Goal: Task Accomplishment & Management: Manage account settings

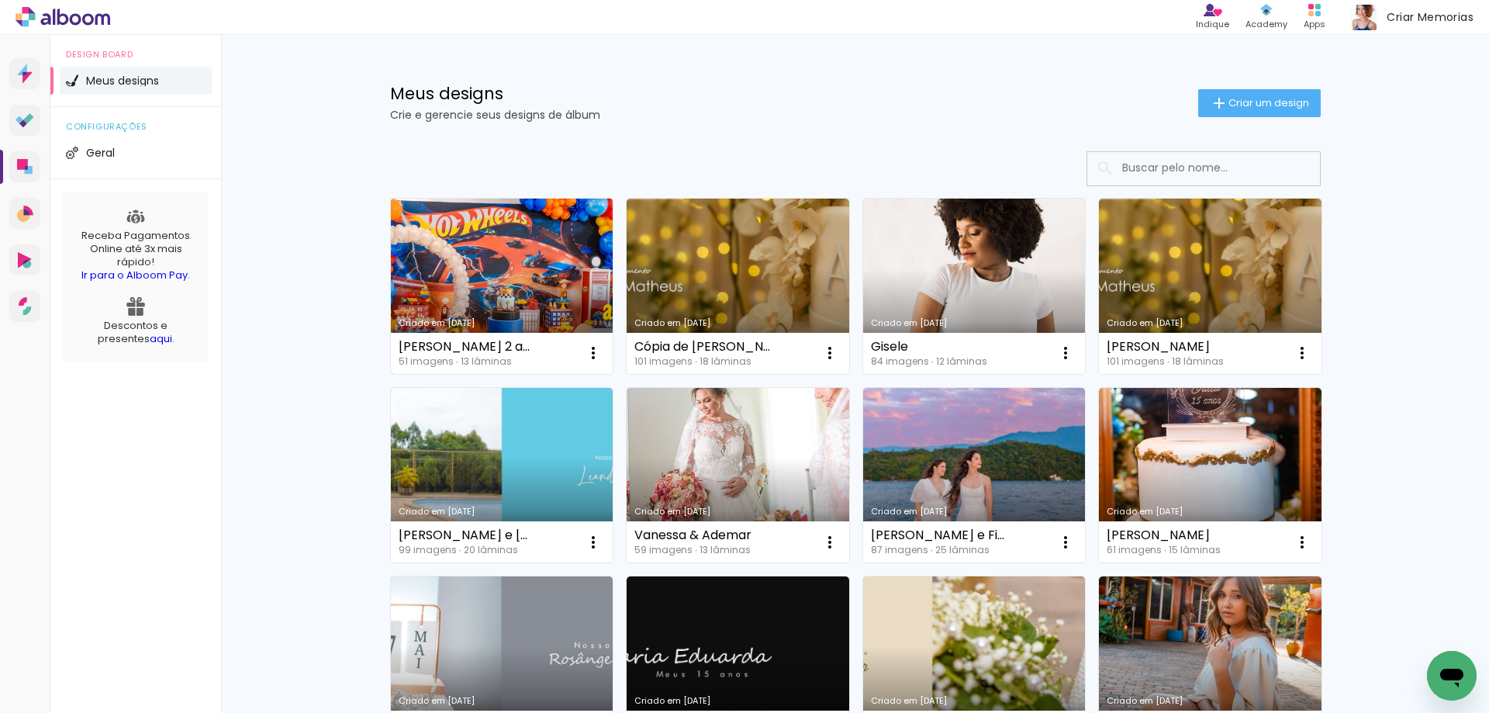
click at [517, 281] on link "Criado em [DATE]" at bounding box center [502, 286] width 223 height 175
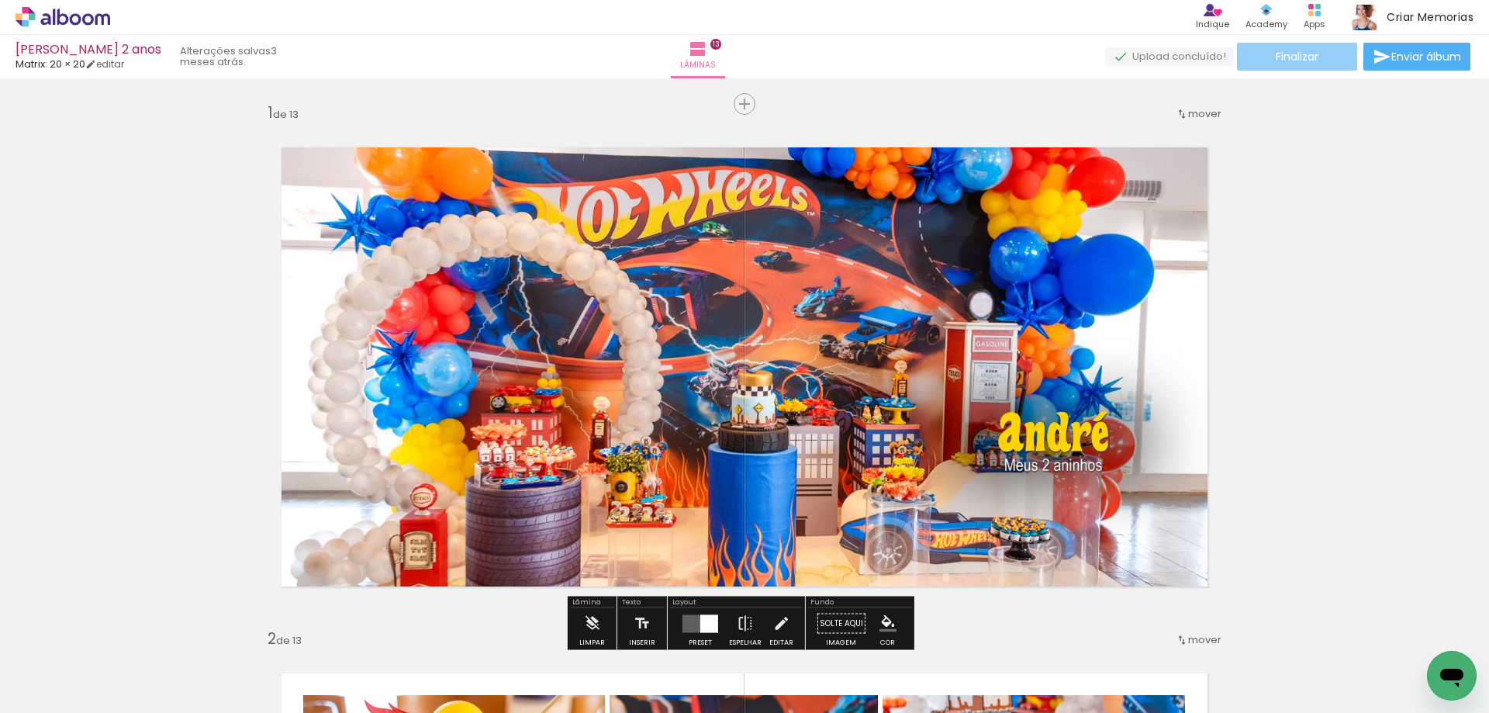
click at [1308, 62] on span "Finalizar" at bounding box center [1297, 56] width 43 height 11
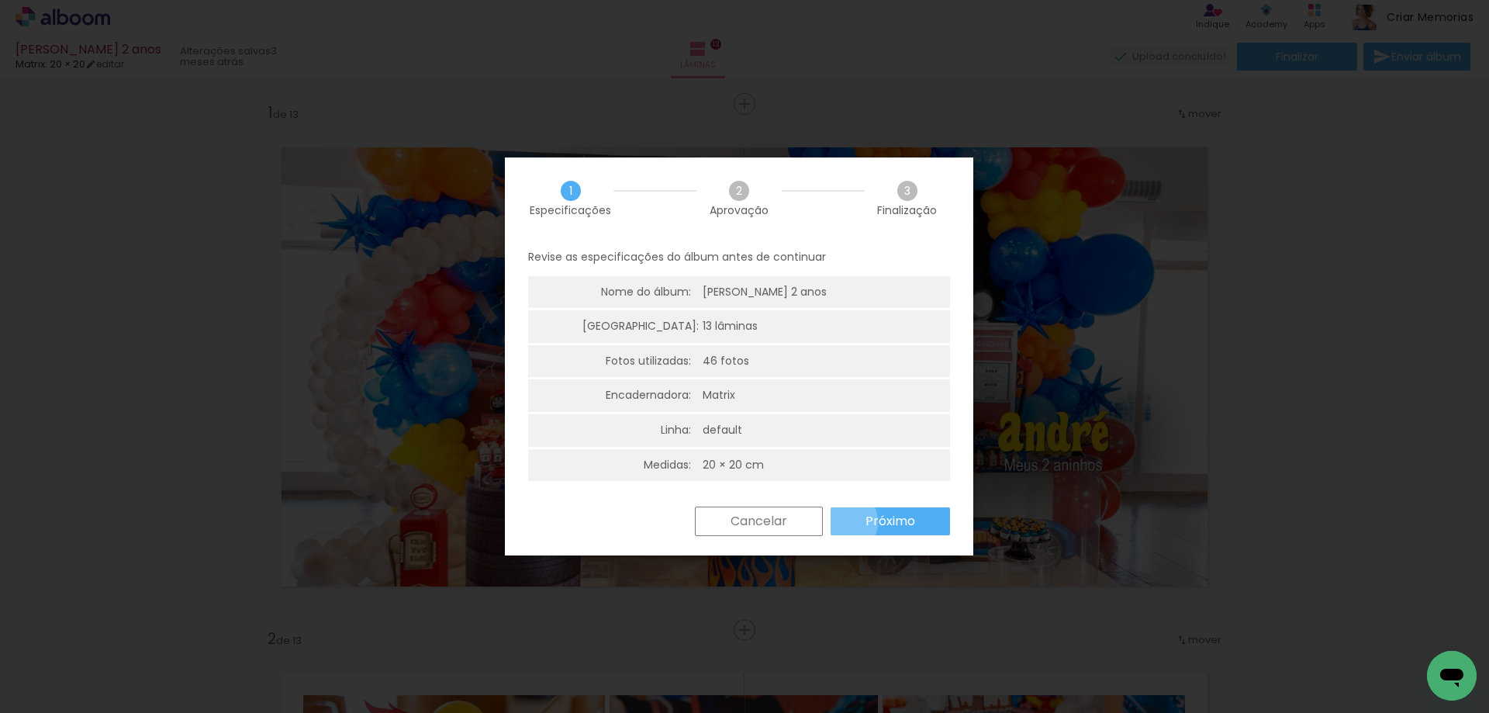
click at [840, 522] on paper-button "Próximo" at bounding box center [890, 521] width 119 height 28
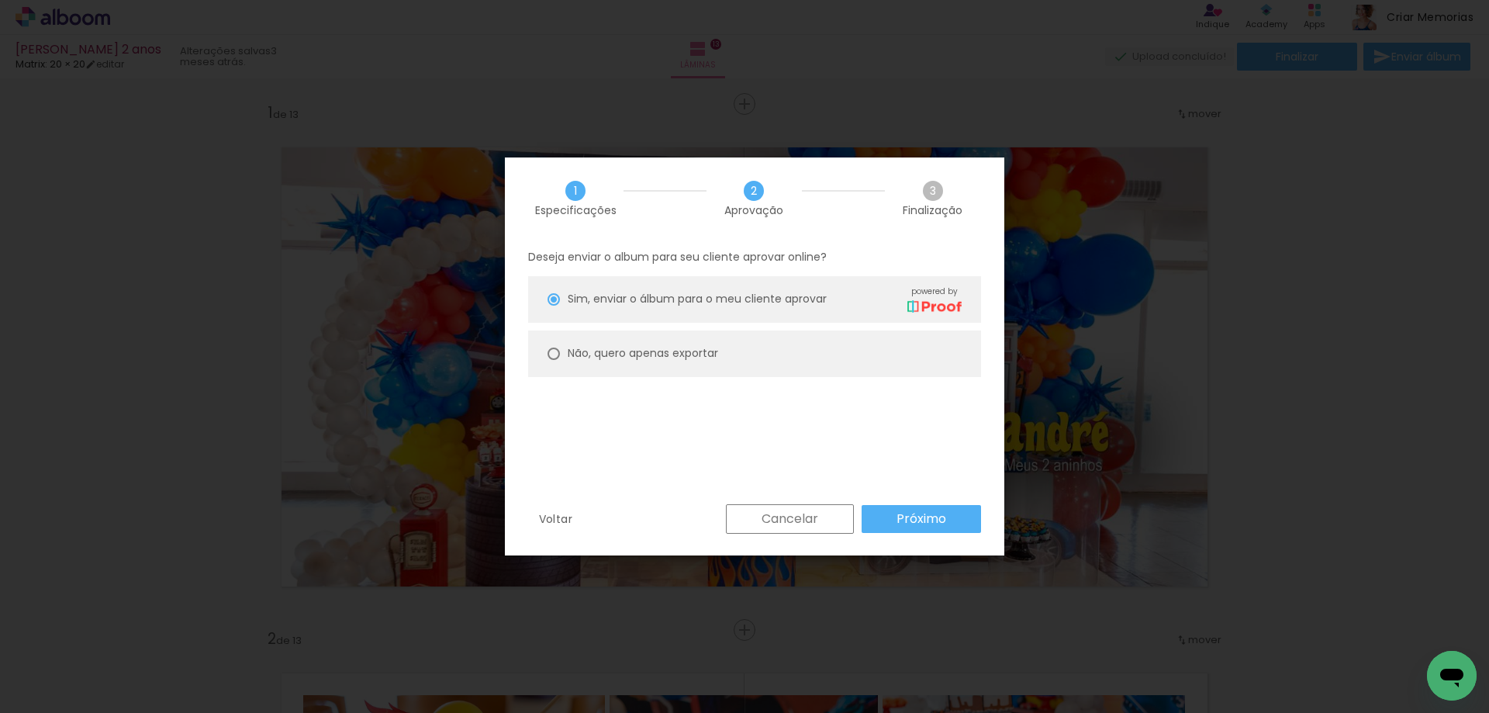
click at [0, 0] on slot "Não, quero apenas exportar" at bounding box center [0, 0] width 0 height 0
type paper-radio-button "on"
click at [0, 0] on slot "Próximo" at bounding box center [0, 0] width 0 height 0
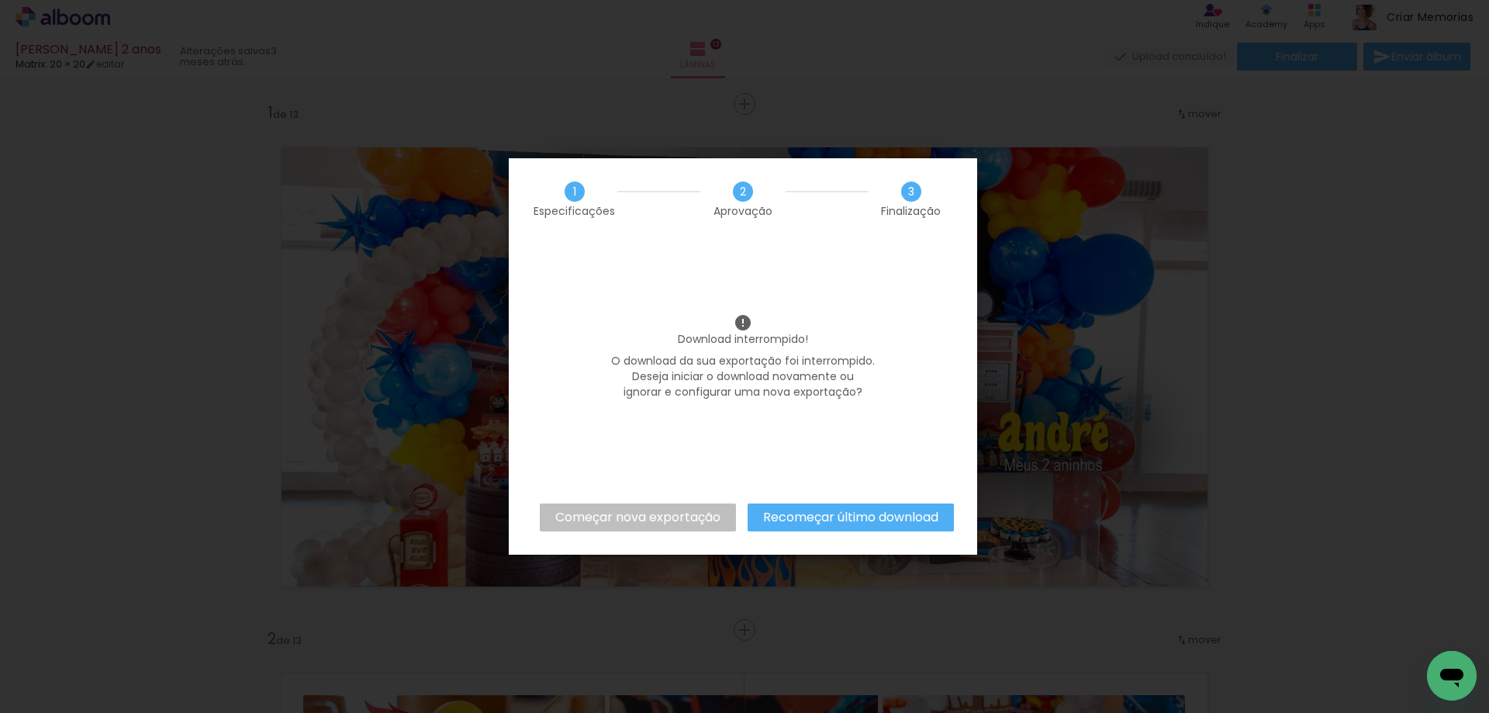
click at [0, 0] on slot "Recomeçar último download" at bounding box center [0, 0] width 0 height 0
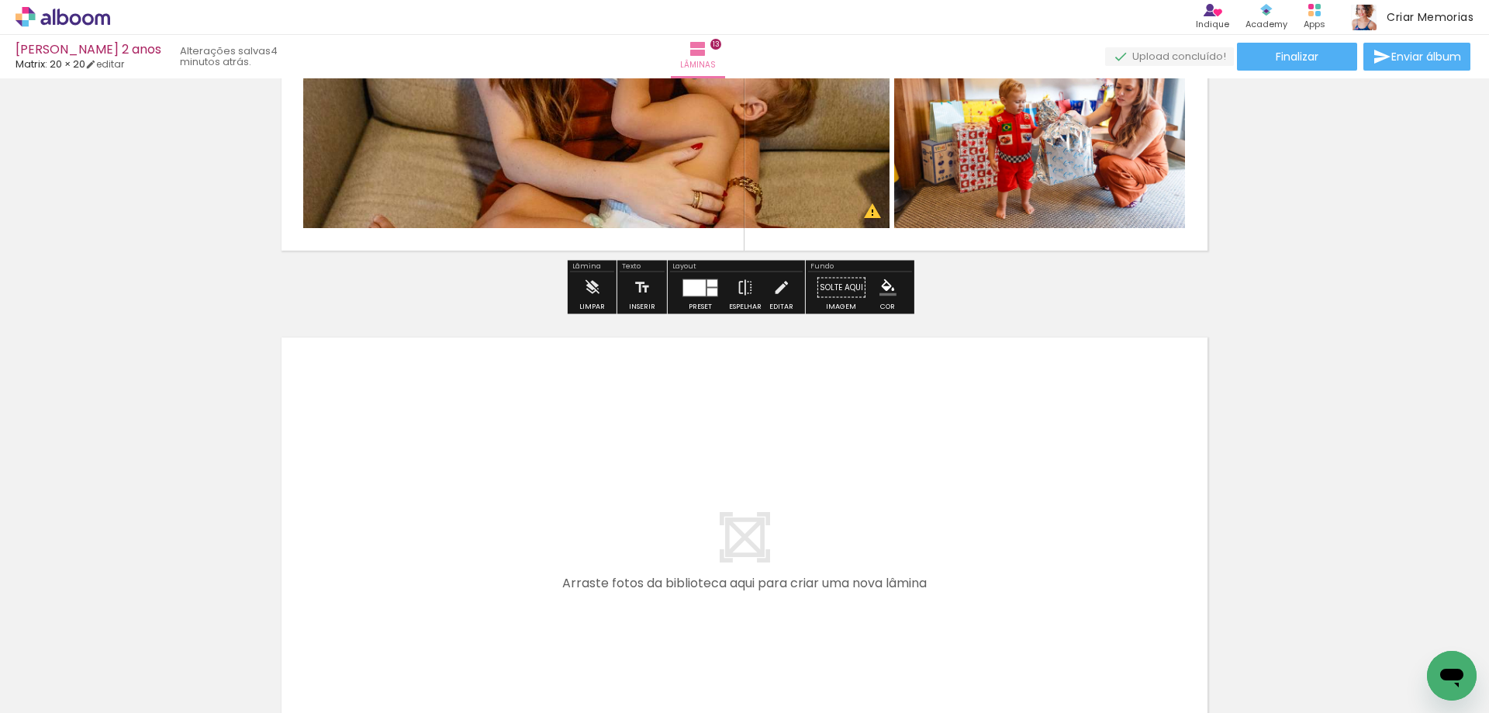
scroll to position [6885, 0]
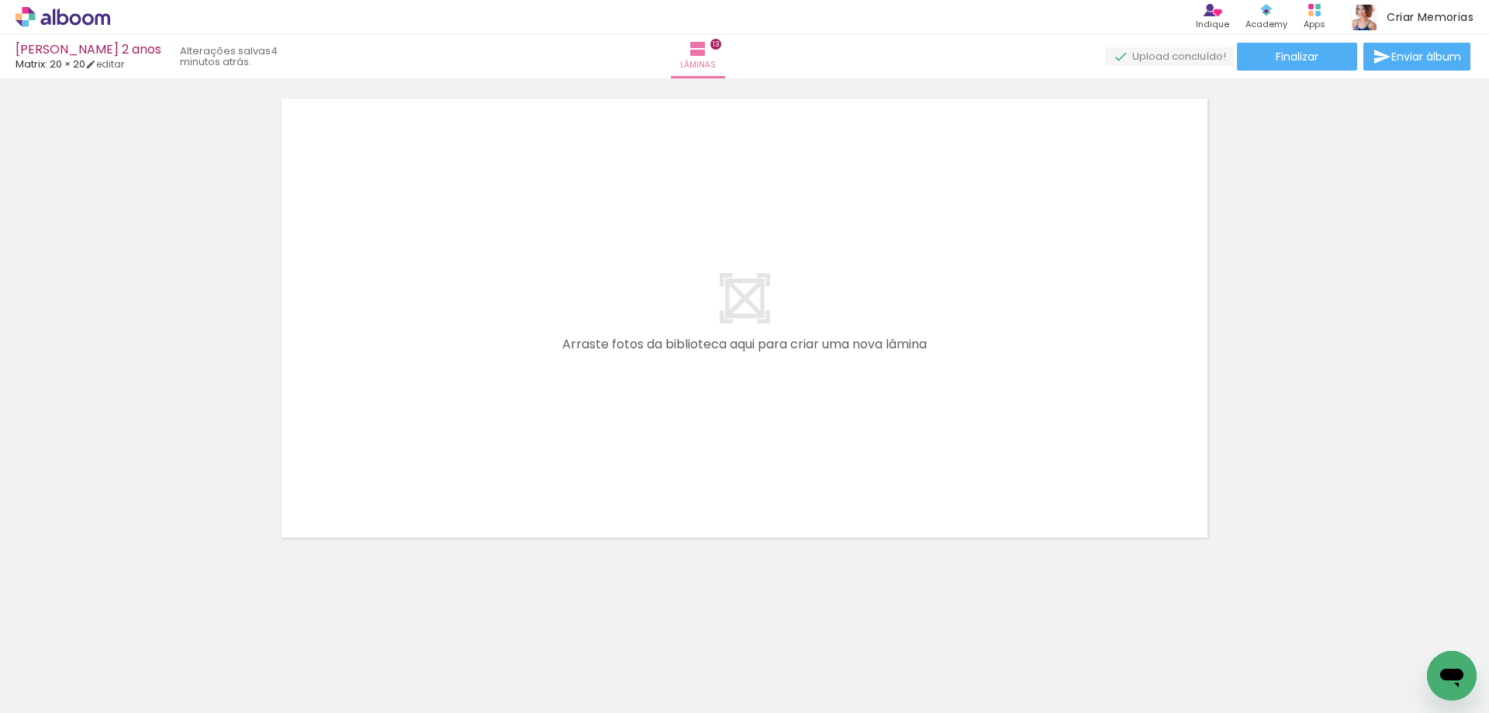
click at [727, 264] on quentale-layouter at bounding box center [745, 317] width 974 height 487
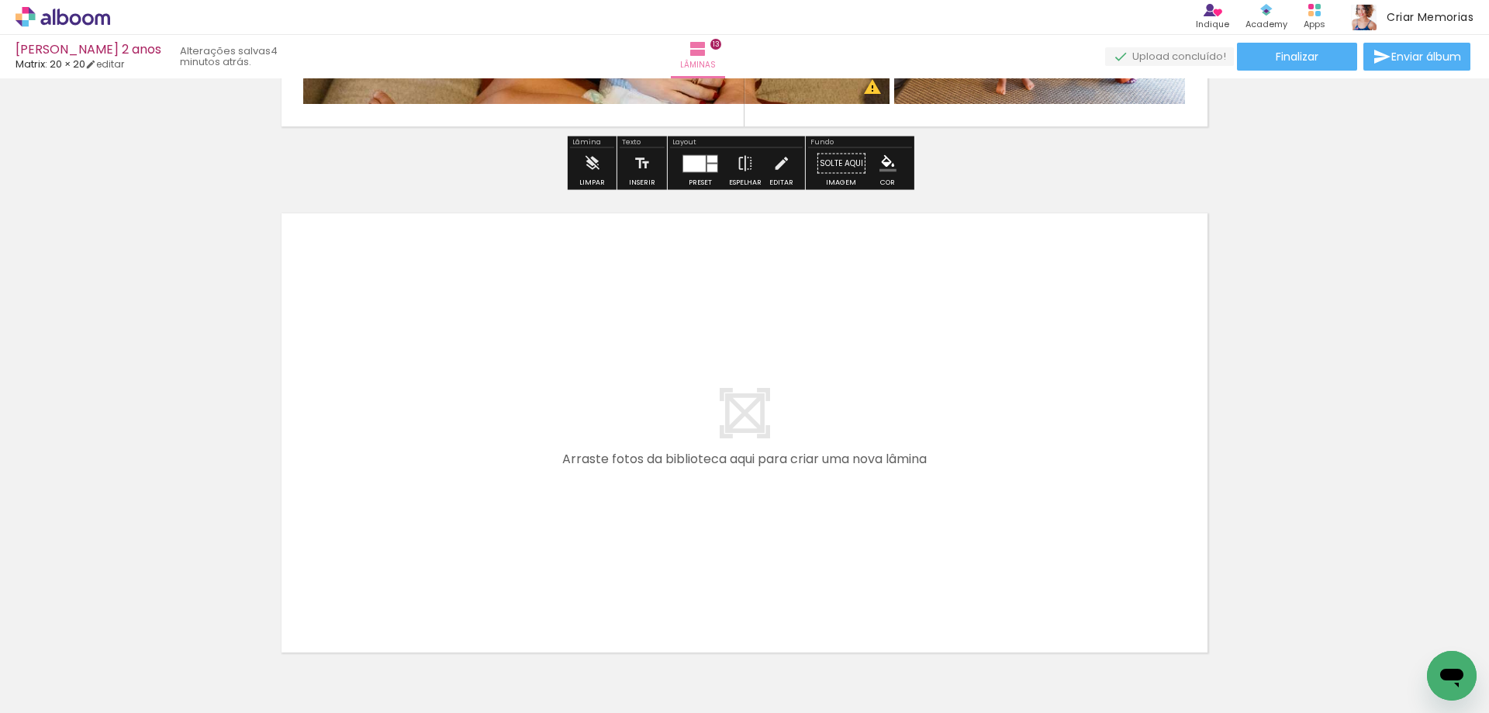
scroll to position [6575, 0]
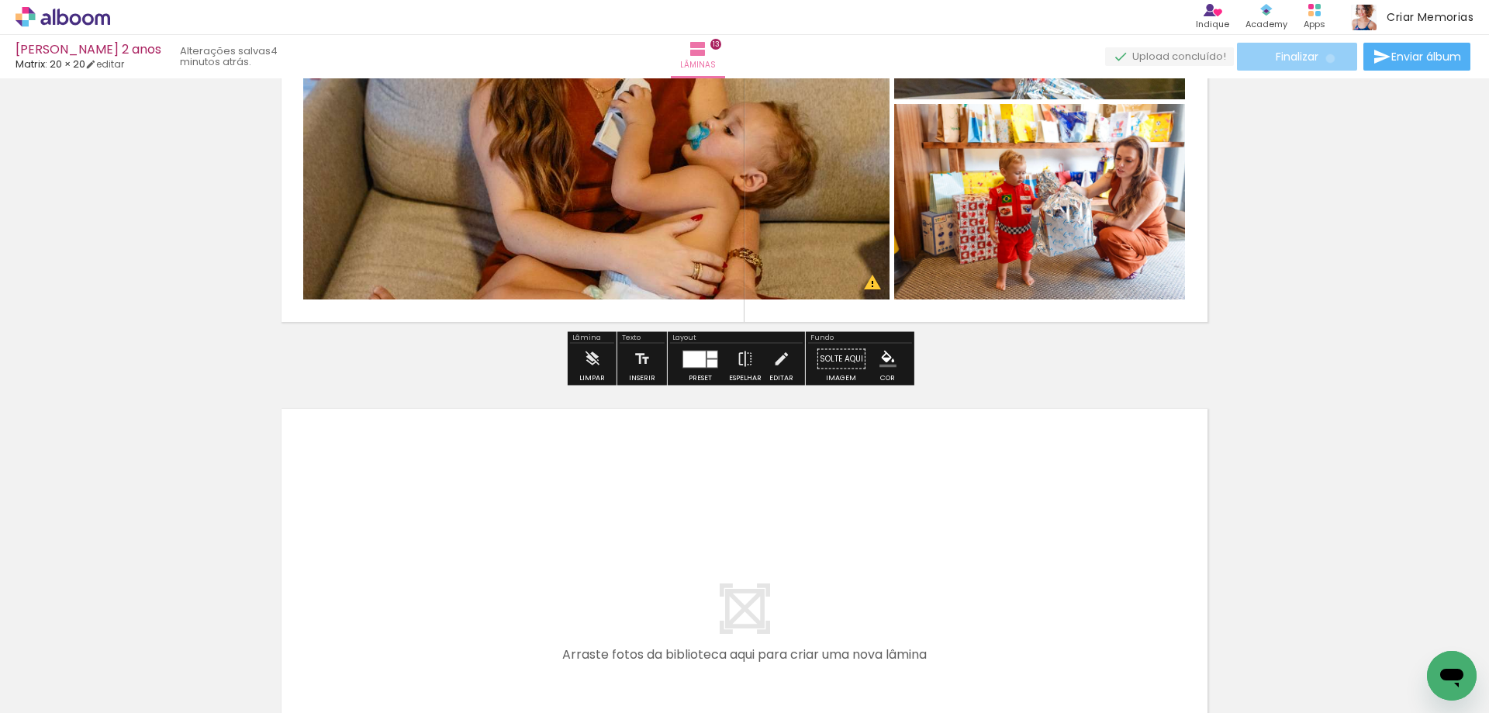
click at [1325, 58] on paper-button "Finalizar" at bounding box center [1297, 57] width 120 height 28
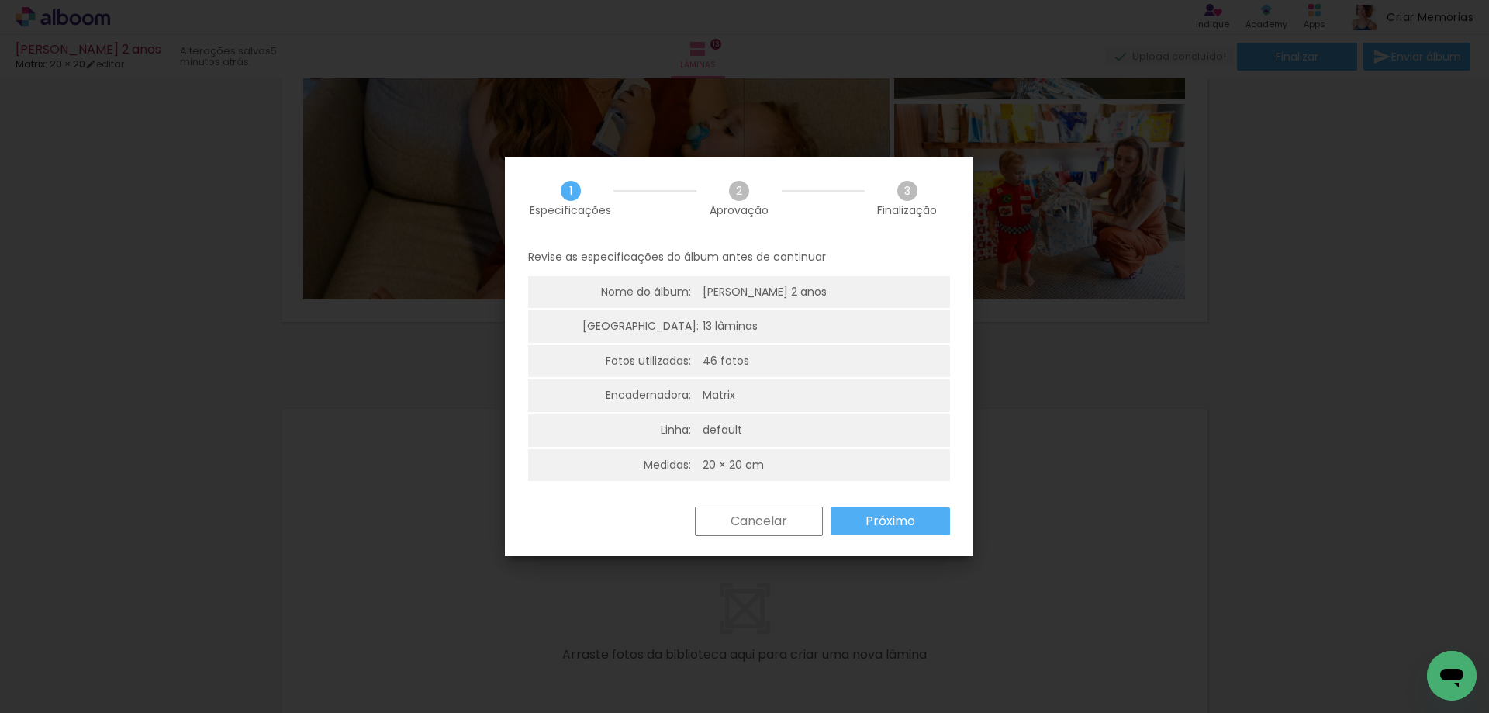
click at [0, 0] on slot "Próximo" at bounding box center [0, 0] width 0 height 0
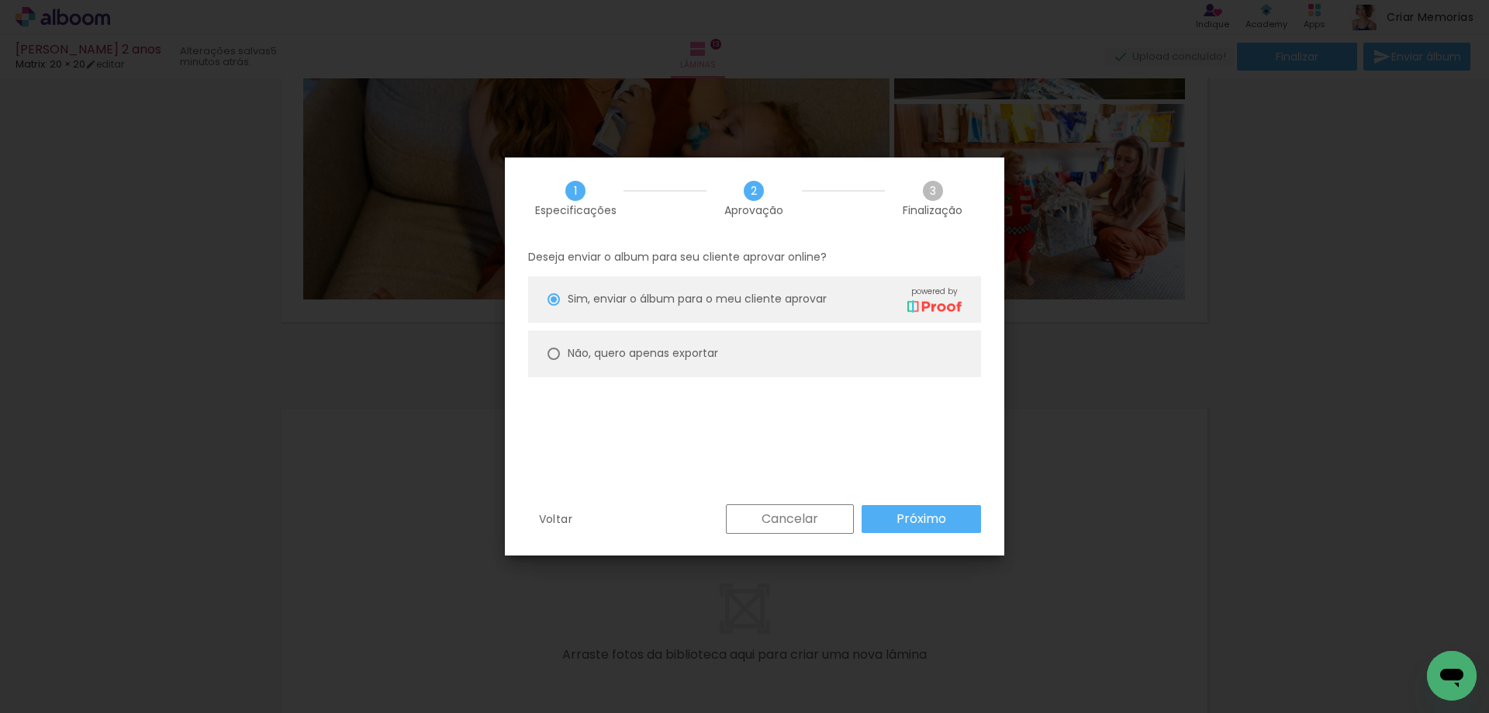
click at [0, 0] on slot "Não, quero apenas exportar" at bounding box center [0, 0] width 0 height 0
type paper-radio-button "on"
click at [949, 519] on paper-button "Próximo" at bounding box center [921, 519] width 119 height 28
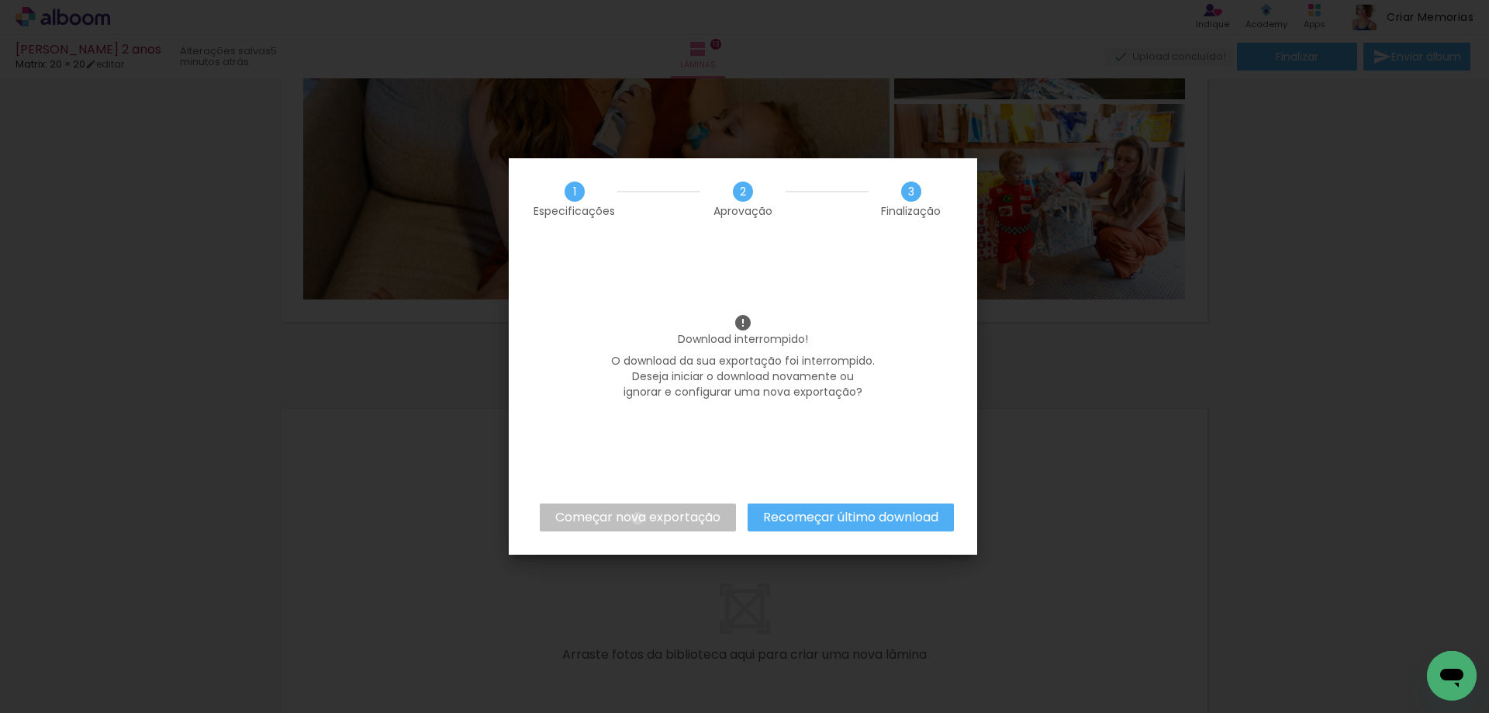
click at [0, 0] on slot "Começar nova exportação" at bounding box center [0, 0] width 0 height 0
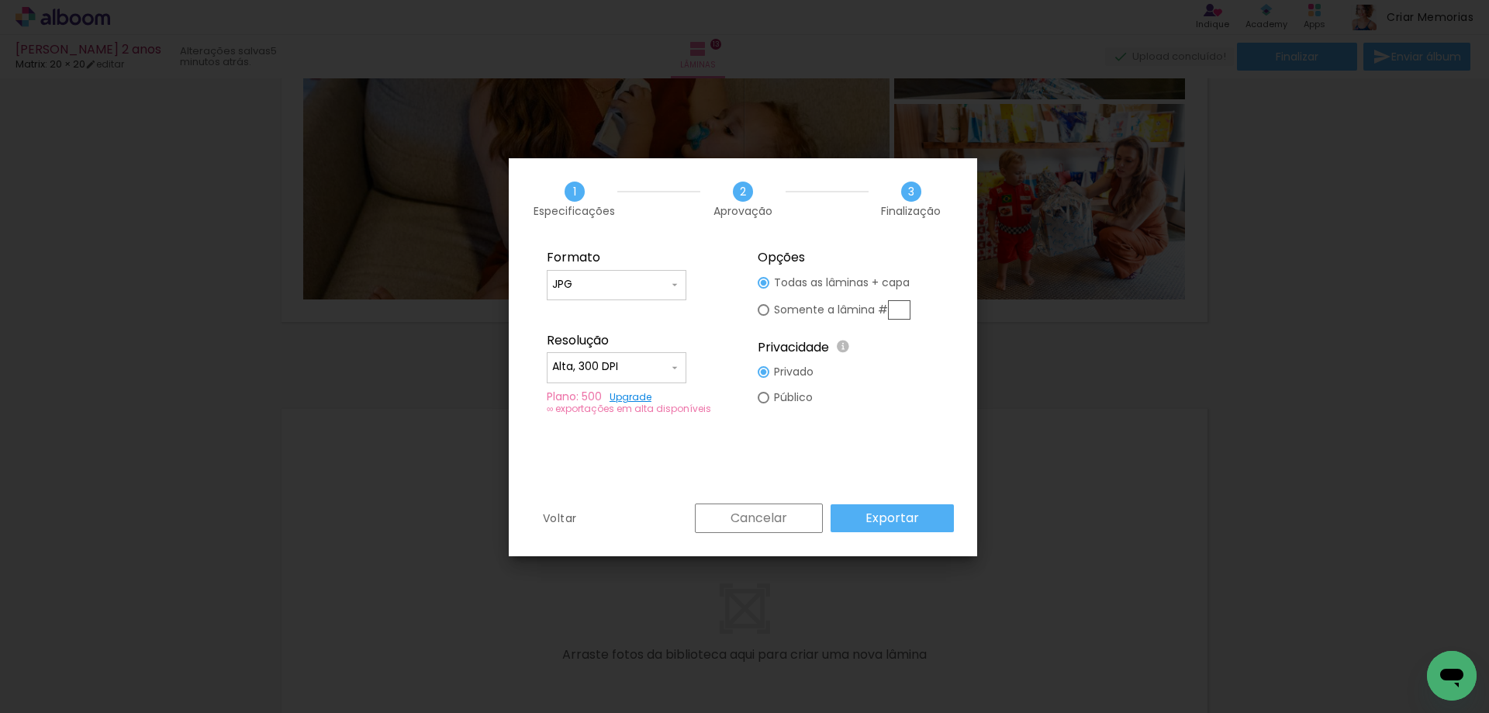
click at [0, 0] on slot "Exportar" at bounding box center [0, 0] width 0 height 0
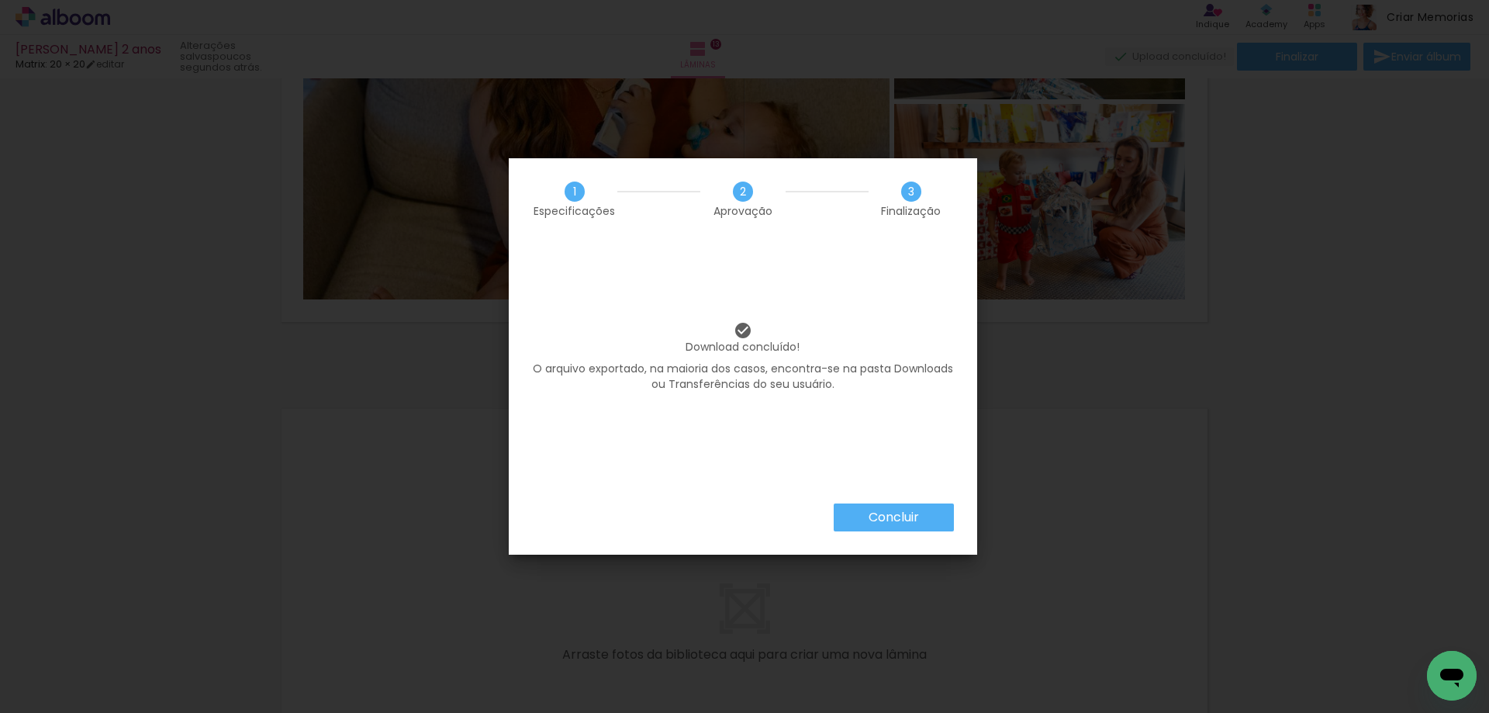
click at [0, 0] on slot "Concluir" at bounding box center [0, 0] width 0 height 0
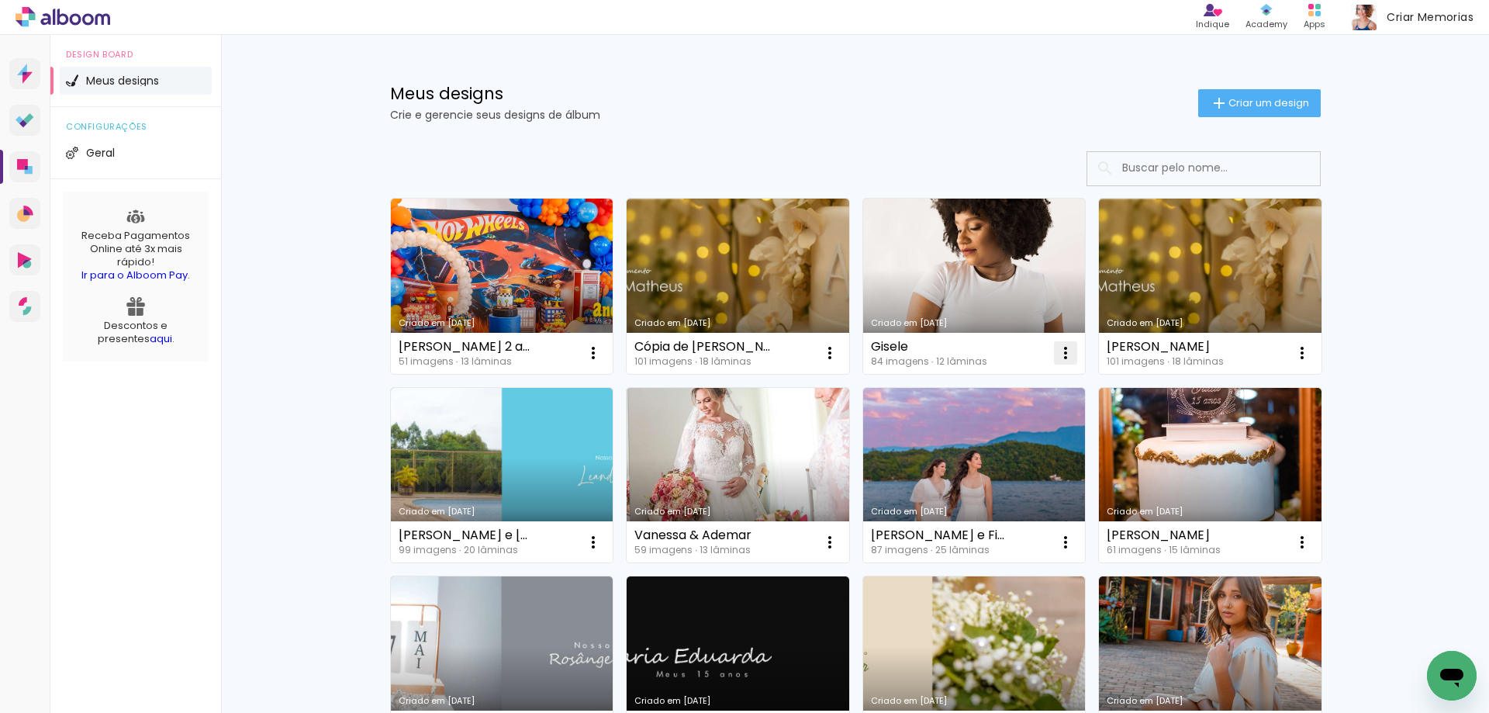
click at [603, 357] on iron-icon at bounding box center [593, 353] width 19 height 19
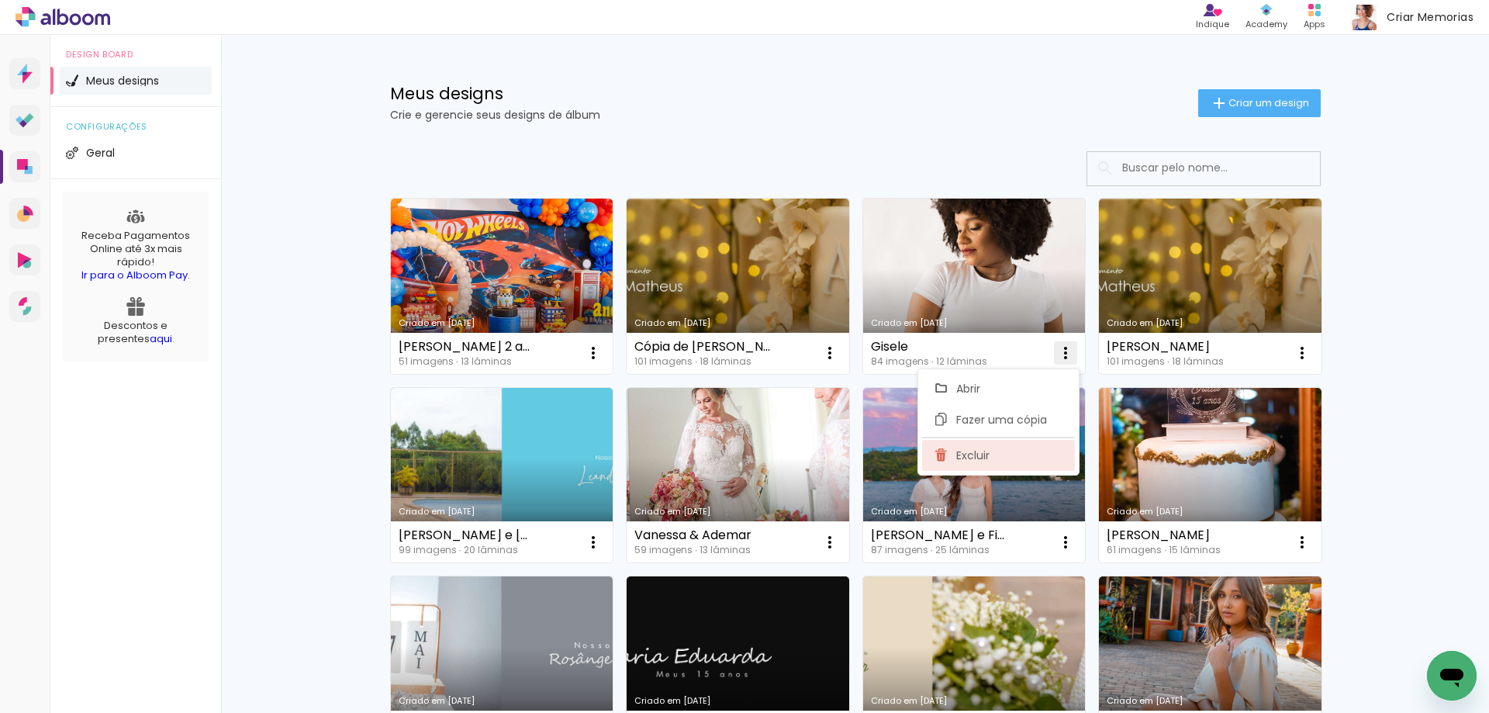
click at [983, 456] on span "Excluir" at bounding box center [972, 455] width 33 height 11
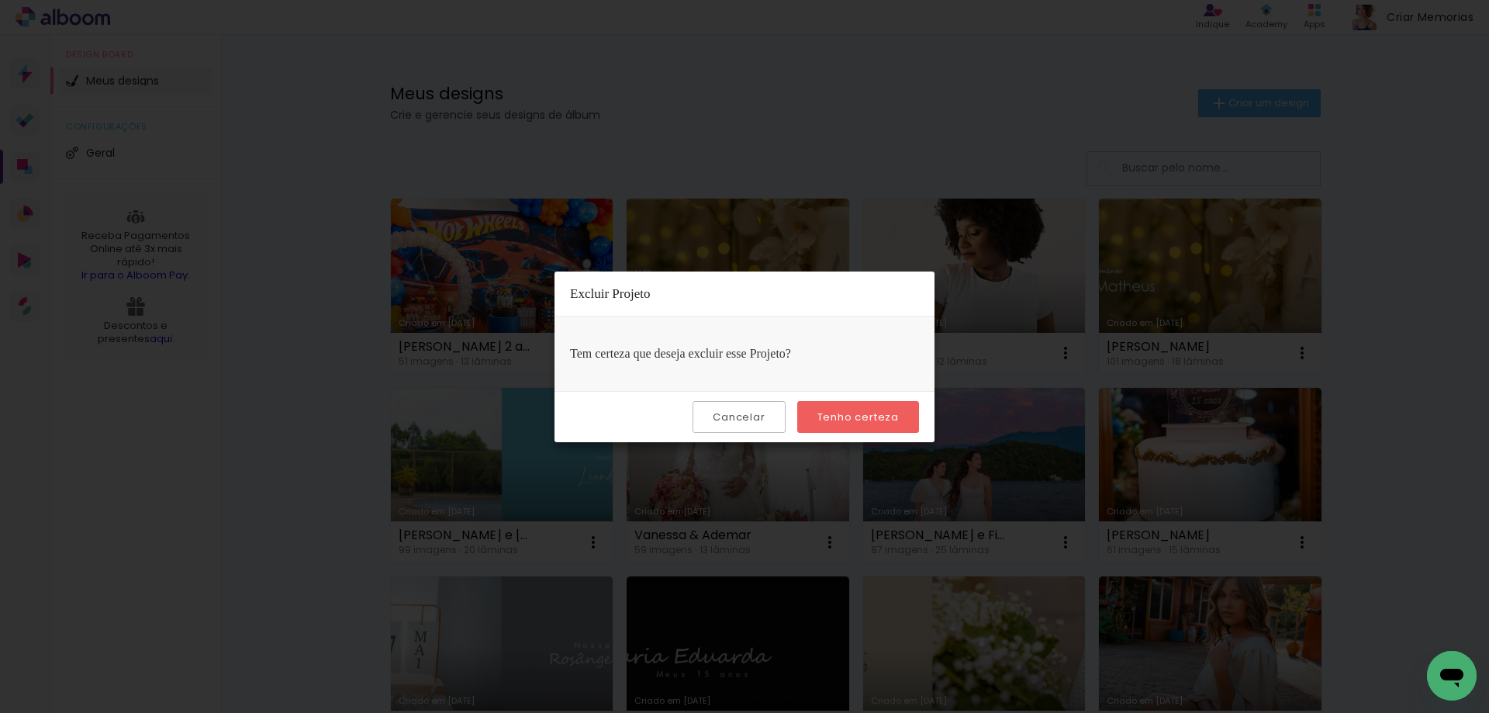
click at [0, 0] on slot "Tenho certeza" at bounding box center [0, 0] width 0 height 0
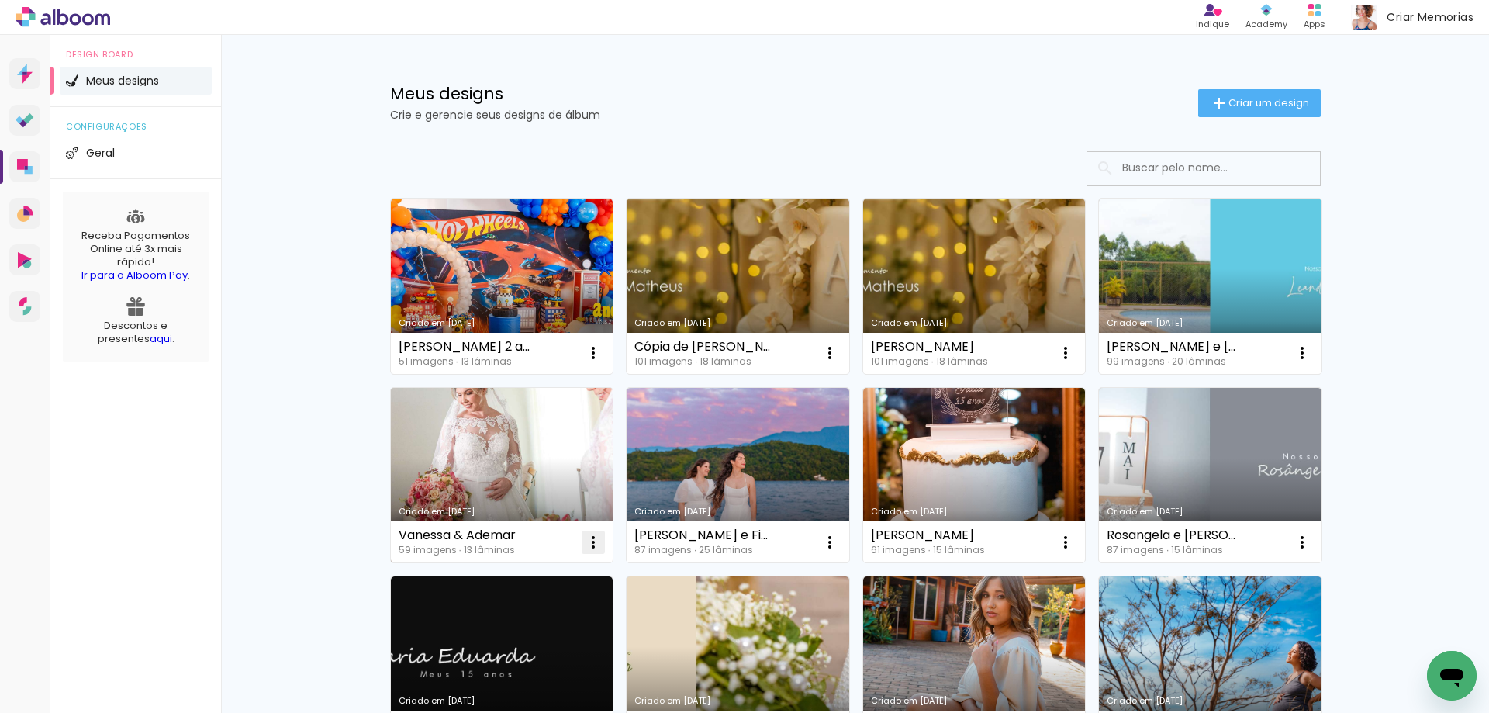
click at [587, 362] on iron-icon at bounding box center [593, 353] width 19 height 19
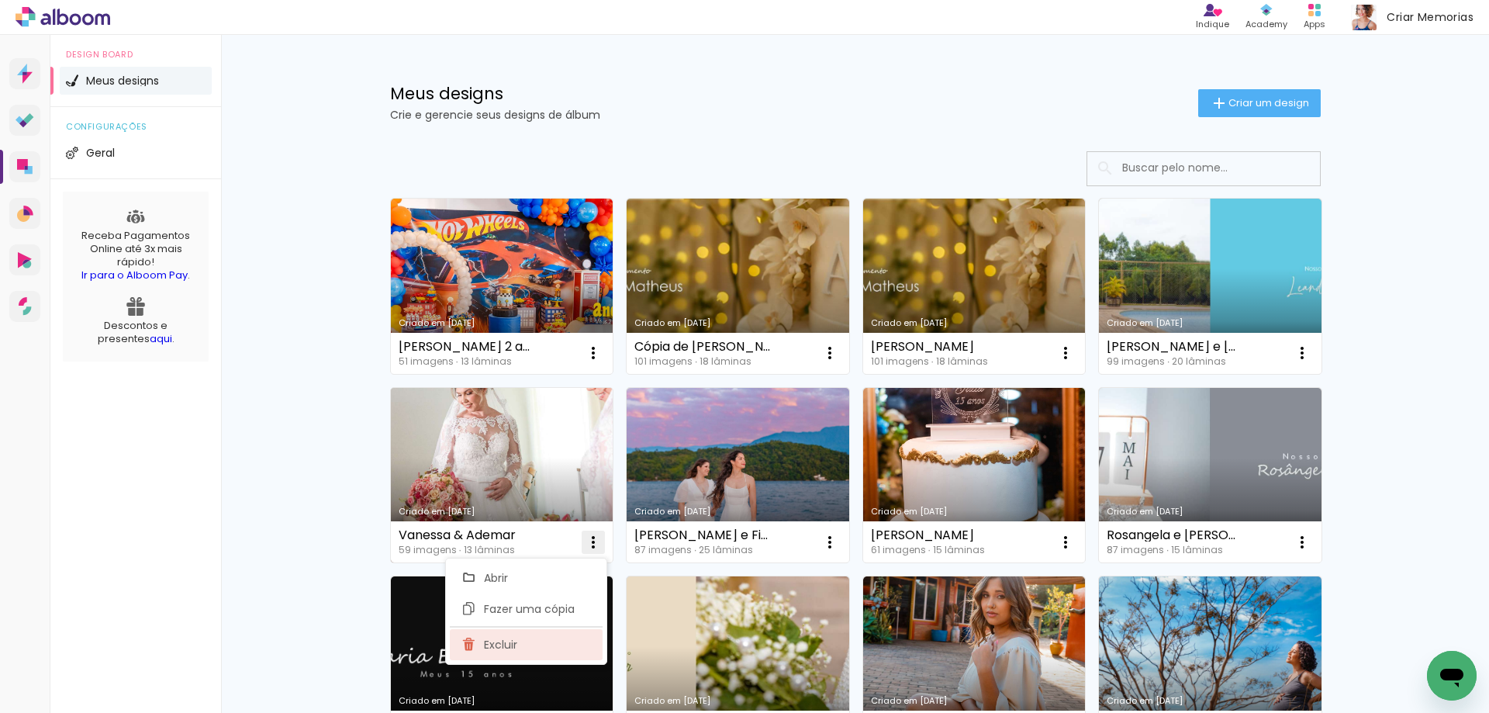
click at [527, 637] on paper-item "Excluir" at bounding box center [526, 644] width 153 height 31
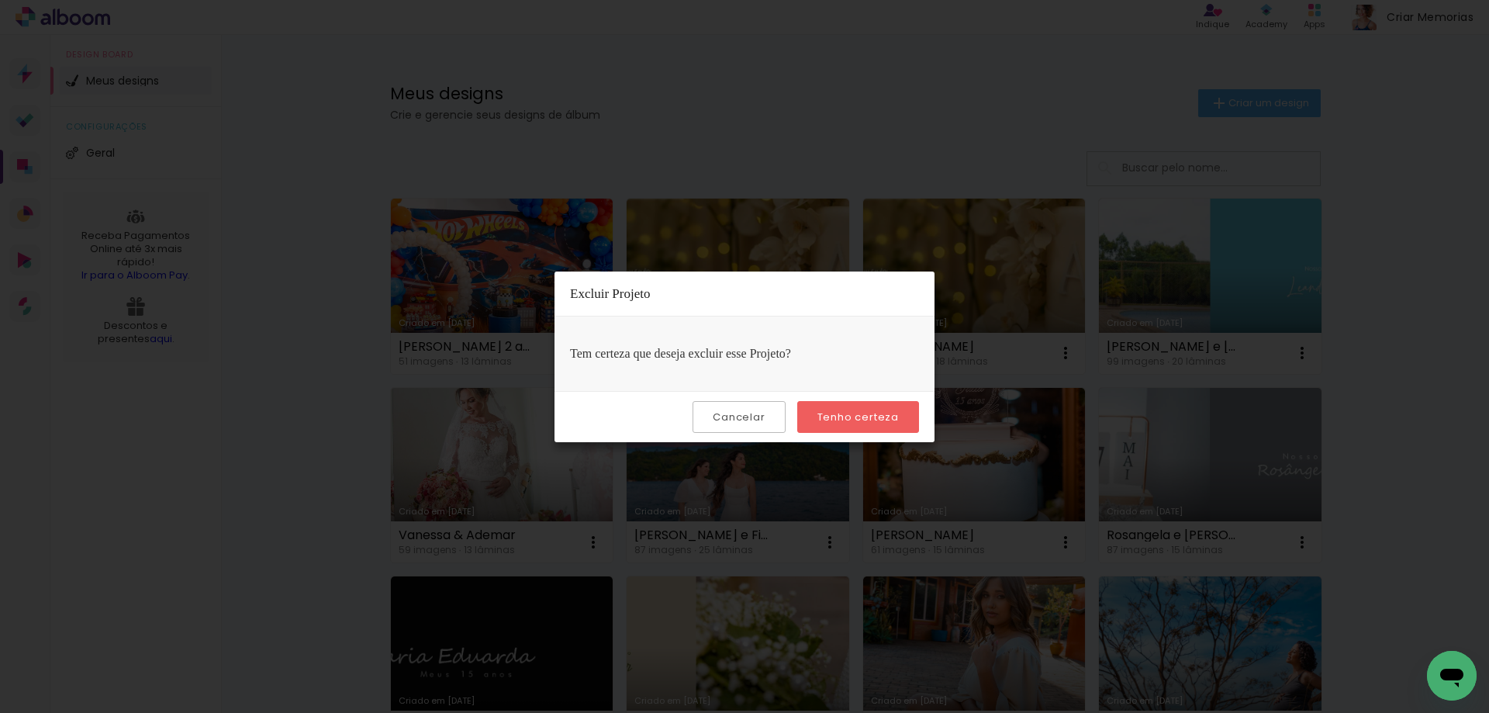
click at [0, 0] on slot "Tenho certeza" at bounding box center [0, 0] width 0 height 0
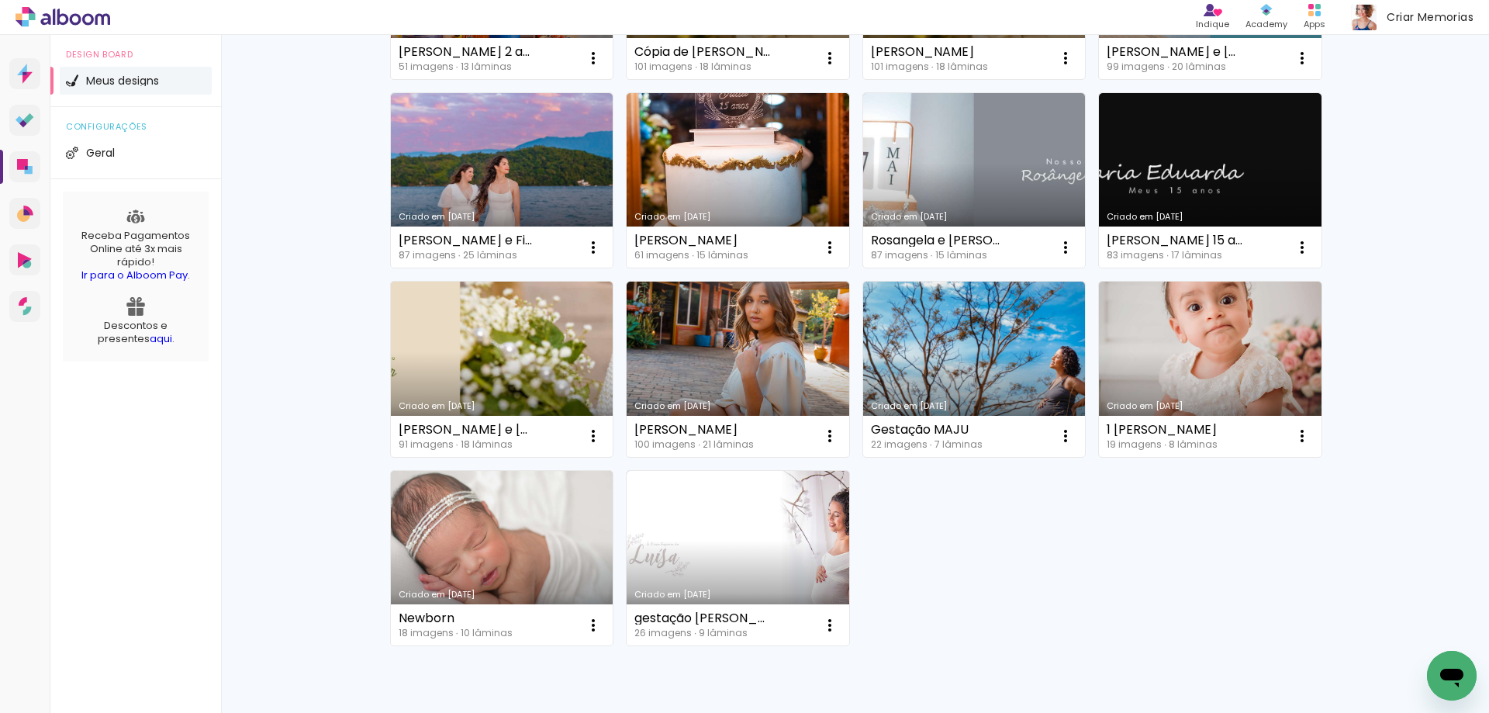
scroll to position [372, 0]
